Goal: Book appointment/travel/reservation

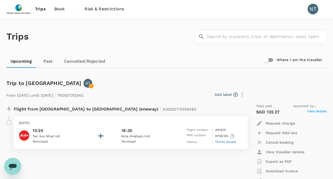
click at [42, 10] on span "Trips" at bounding box center [40, 9] width 11 height 6
click at [41, 8] on span "Trips" at bounding box center [40, 9] width 11 height 6
click at [56, 9] on span "Book" at bounding box center [59, 9] width 11 height 6
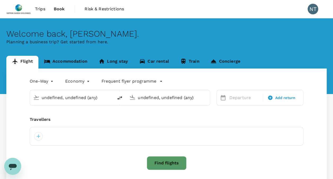
type input "Kuala Lumpur Intl ([GEOGRAPHIC_DATA])"
type input "Tan Son Nhat Intl (SGN)"
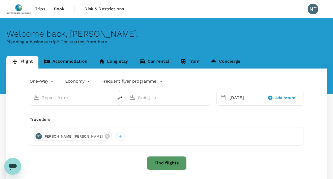
type input "Kuala Lumpur Intl ([GEOGRAPHIC_DATA])"
type input "Tan Son Nhat Intl (SGN)"
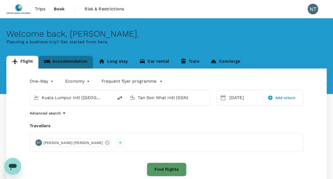
click at [73, 61] on link "Accommodation" at bounding box center [65, 62] width 55 height 13
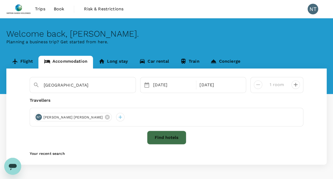
click at [170, 137] on button "Find hotels" at bounding box center [166, 137] width 39 height 14
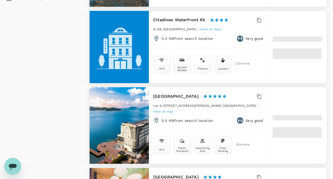
scroll to position [477, 0]
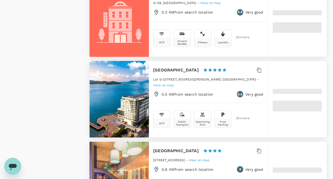
type input "499.52"
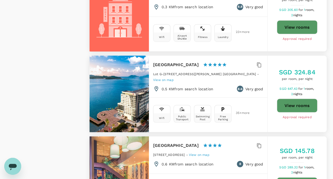
type input "15.52"
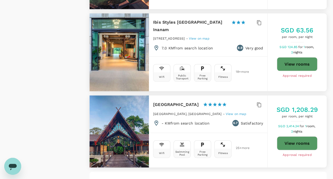
scroll to position [1511, 0]
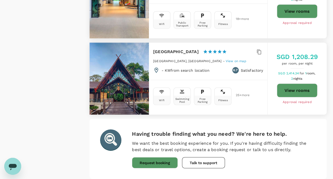
type input "499.52"
